Goal: Find specific page/section: Find specific page/section

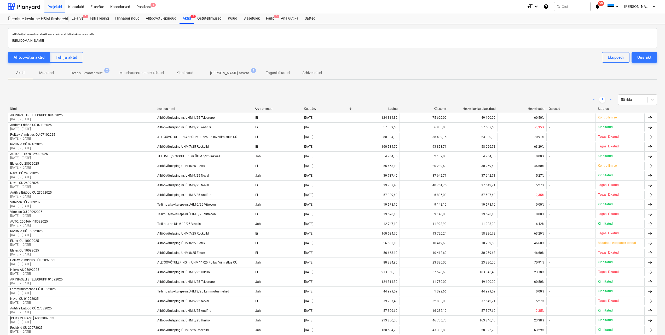
click at [96, 73] on p "Ootab ülevaatamist" at bounding box center [87, 73] width 32 height 5
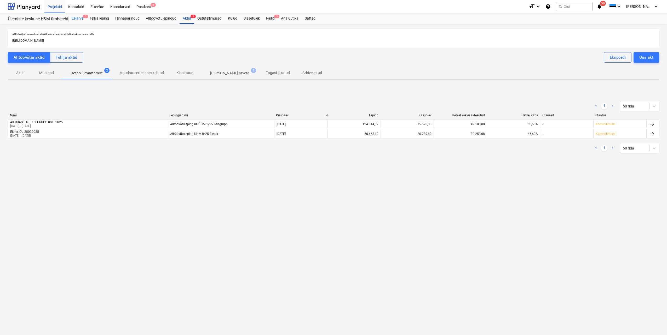
click at [78, 20] on div "Eelarve 5" at bounding box center [77, 18] width 18 height 10
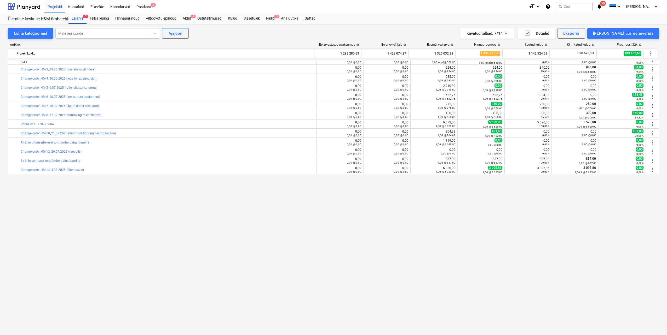
scroll to position [105, 0]
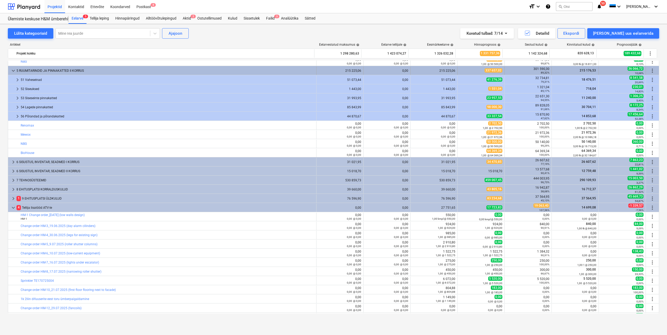
click at [13, 71] on span "keyboard_arrow_down" at bounding box center [13, 71] width 6 height 6
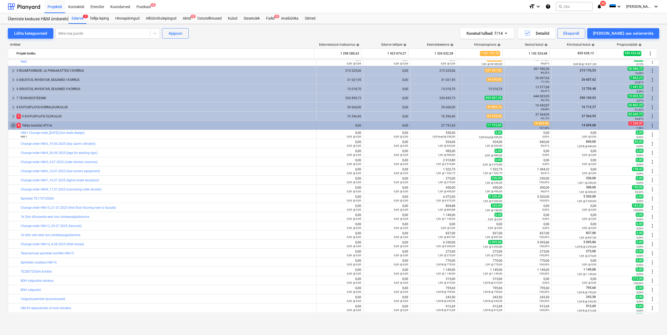
click at [12, 125] on span "keyboard_arrow_down" at bounding box center [13, 126] width 6 height 6
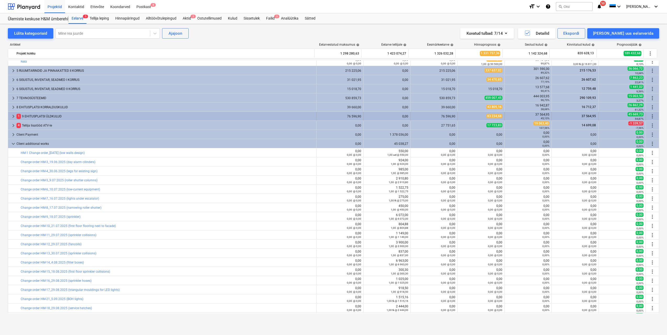
click at [13, 115] on span "keyboard_arrow_right" at bounding box center [13, 116] width 6 height 6
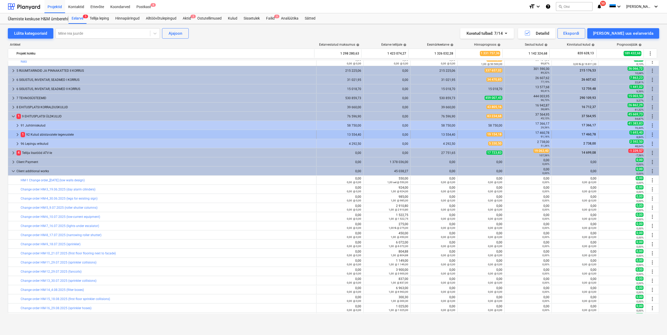
click at [19, 134] on span "keyboard_arrow_right" at bounding box center [17, 135] width 6 height 6
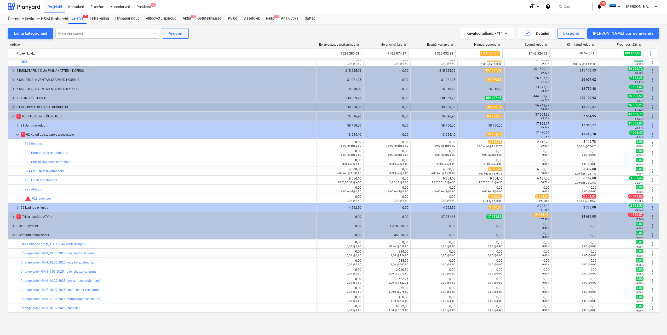
click at [14, 108] on span "keyboard_arrow_right" at bounding box center [13, 107] width 6 height 6
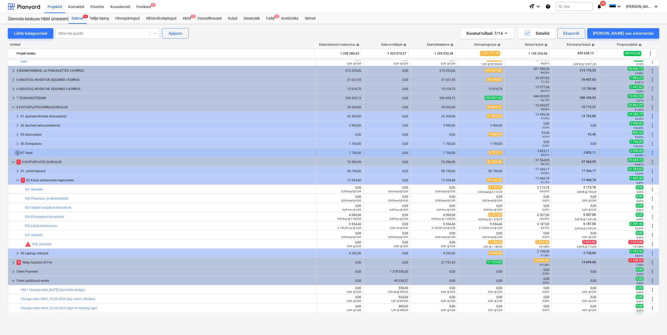
click at [18, 154] on span "keyboard_arrow_right" at bounding box center [17, 153] width 6 height 6
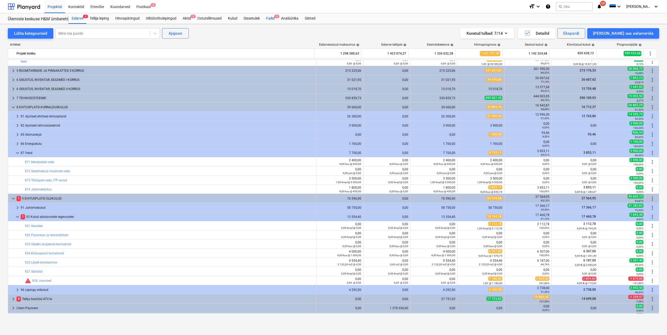
click at [272, 18] on div "Failid 3" at bounding box center [270, 18] width 15 height 10
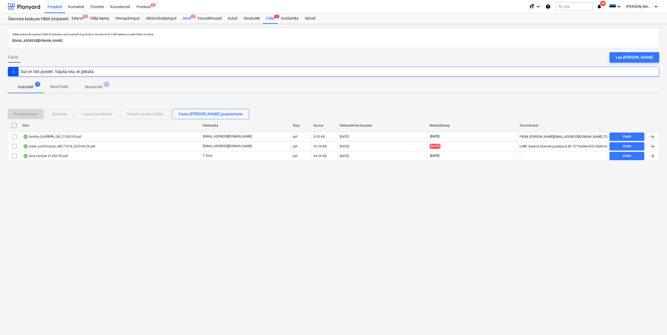
click at [188, 19] on div "Aktid 2" at bounding box center [186, 18] width 15 height 10
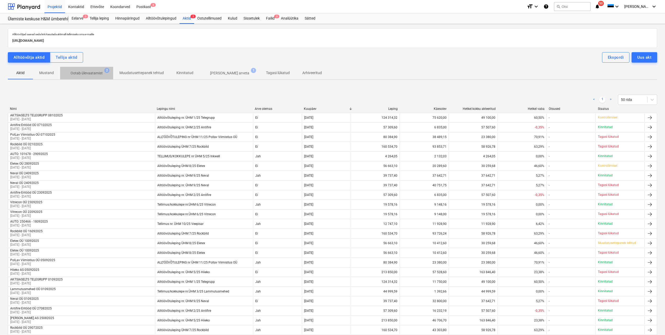
click at [91, 75] on p "Ootab ülevaatamist" at bounding box center [87, 73] width 32 height 5
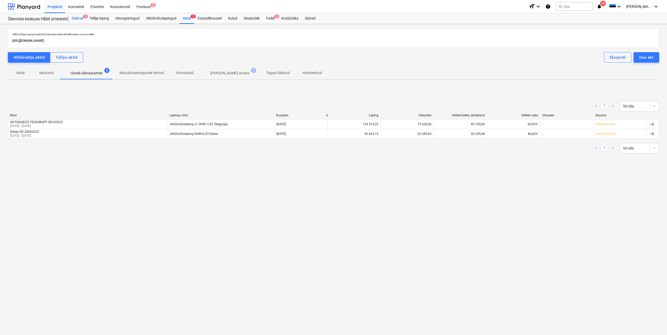
click at [79, 19] on div "Eelarve 5" at bounding box center [77, 18] width 18 height 10
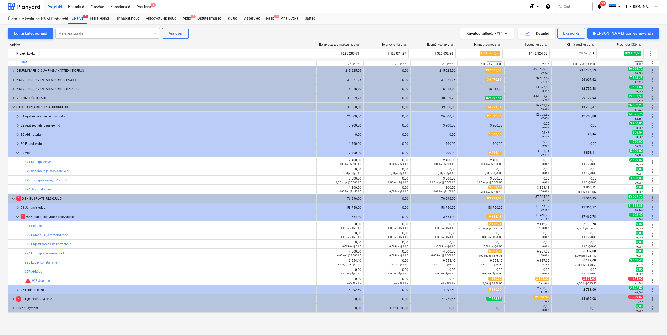
scroll to position [131, 0]
